Goal: Task Accomplishment & Management: Use online tool/utility

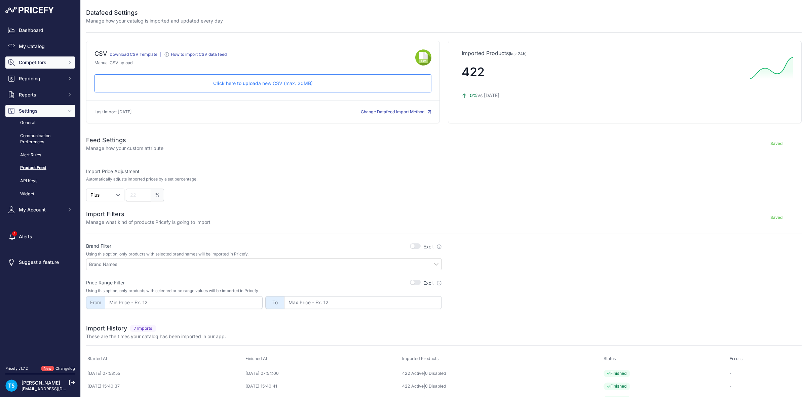
click at [39, 64] on span "Competitors" at bounding box center [41, 62] width 44 height 7
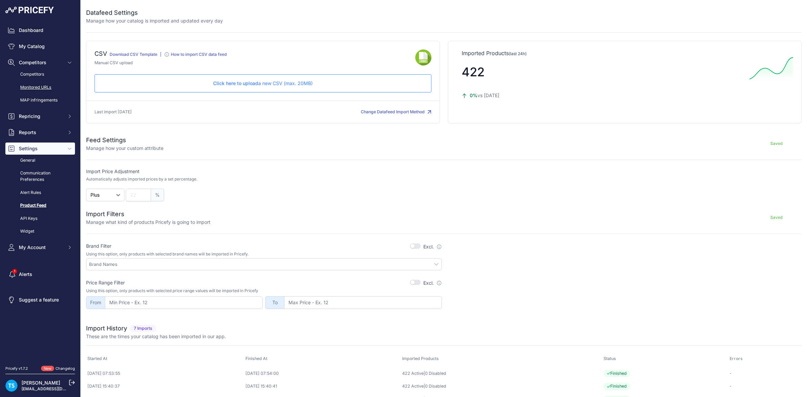
click at [35, 89] on link "Monitored URLs" at bounding box center [40, 88] width 70 height 12
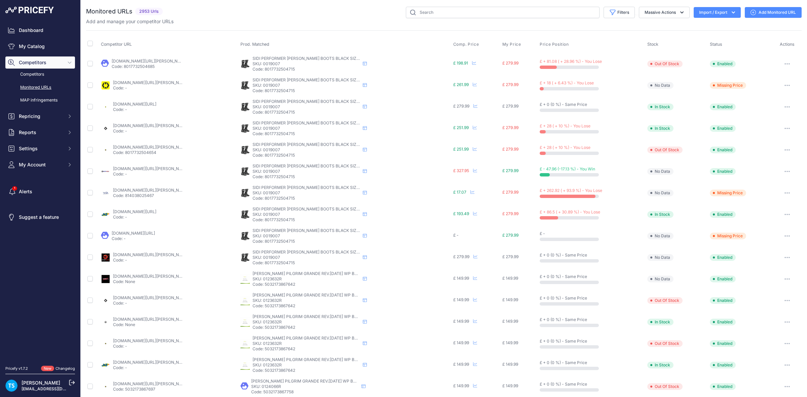
click at [709, 10] on button "Import / Export" at bounding box center [717, 12] width 47 height 11
click at [706, 26] on span "Import" at bounding box center [712, 26] width 12 height 5
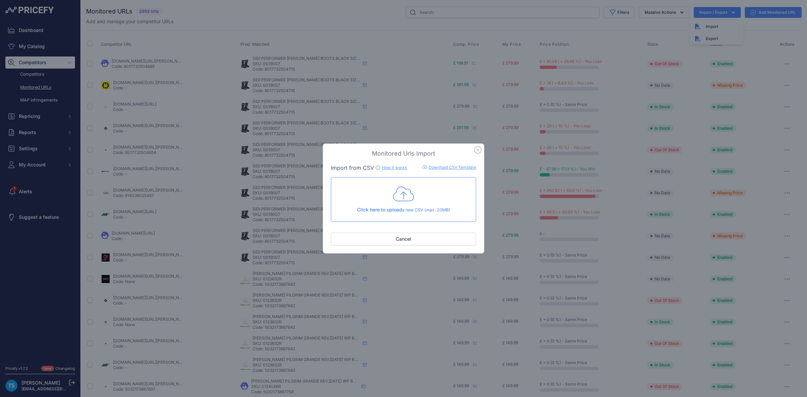
click at [398, 207] on span "Click here to upload" at bounding box center [379, 210] width 45 height 6
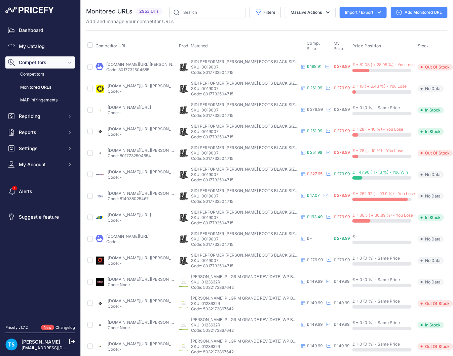
click at [377, 12] on button "Import / Export" at bounding box center [363, 12] width 47 height 11
click at [364, 27] on div "Import" at bounding box center [363, 27] width 54 height 12
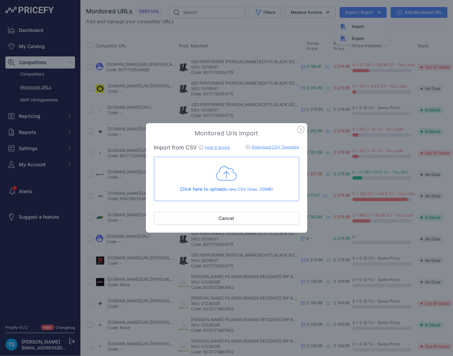
click at [221, 167] on icon at bounding box center [226, 173] width 21 height 17
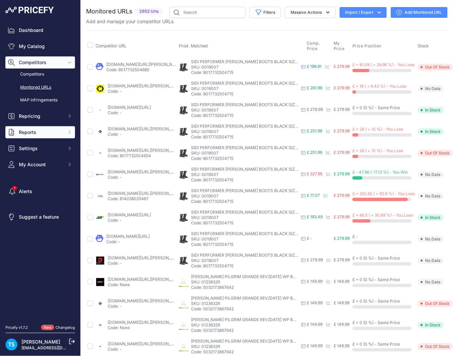
click at [28, 131] on span "Reports" at bounding box center [41, 132] width 44 height 7
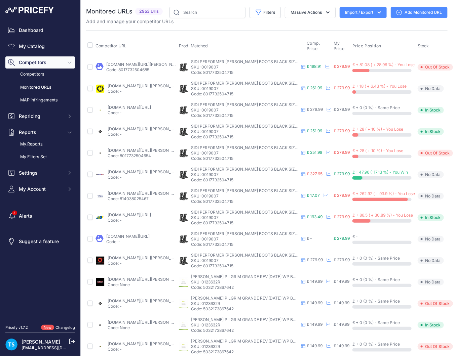
click at [48, 144] on link "My Reports" at bounding box center [40, 145] width 70 height 12
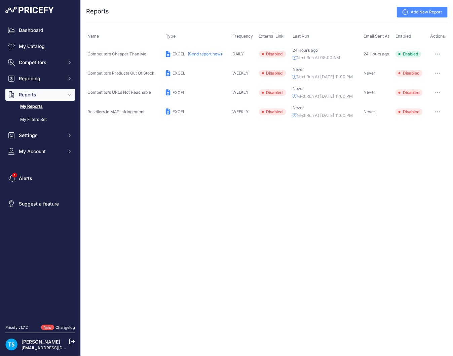
click at [208, 56] on button "(Send report now)" at bounding box center [205, 53] width 34 height 5
click at [42, 63] on span "Competitors" at bounding box center [41, 62] width 44 height 7
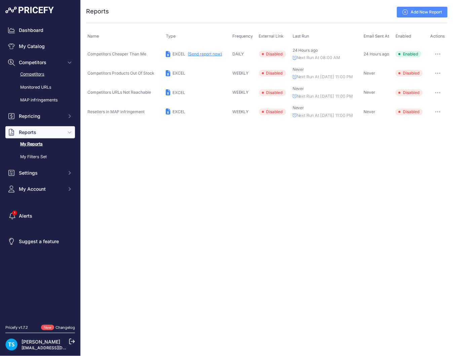
click at [46, 76] on link "Competitors" at bounding box center [40, 75] width 70 height 12
click at [47, 85] on link "Monitored URLs" at bounding box center [40, 88] width 70 height 12
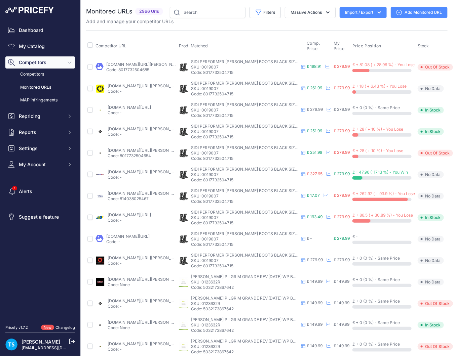
click at [376, 12] on icon "button" at bounding box center [379, 12] width 7 height 7
click at [367, 28] on div "Import" at bounding box center [363, 27] width 54 height 12
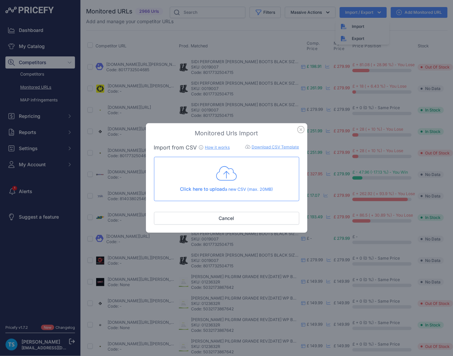
click at [204, 199] on div "Click here to upload a new CSV (max. 20MB) Check and upload in progress..." at bounding box center [226, 179] width 145 height 44
click at [211, 186] on p "Click here to upload a new CSV (max. 20MB)" at bounding box center [227, 189] width 134 height 7
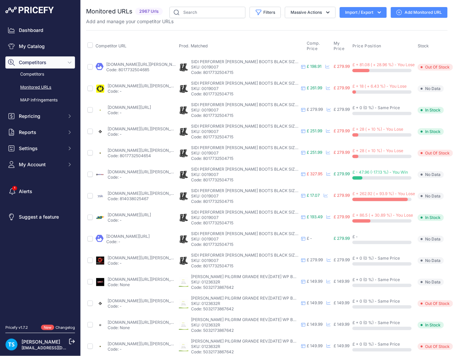
click at [279, 24] on div "Add and manage your competitor URLs" at bounding box center [266, 21] width 361 height 7
